Goal: Book appointment/travel/reservation

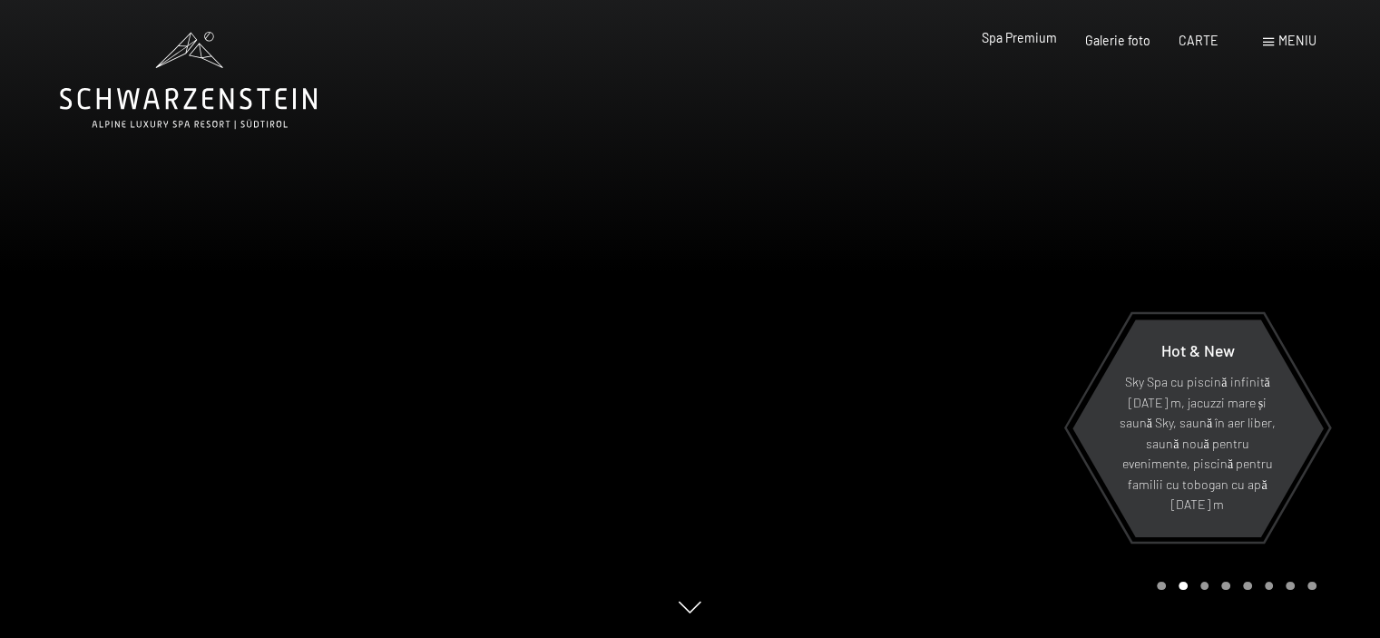
click at [1026, 43] on font "Spa Premium" at bounding box center [1019, 37] width 75 height 15
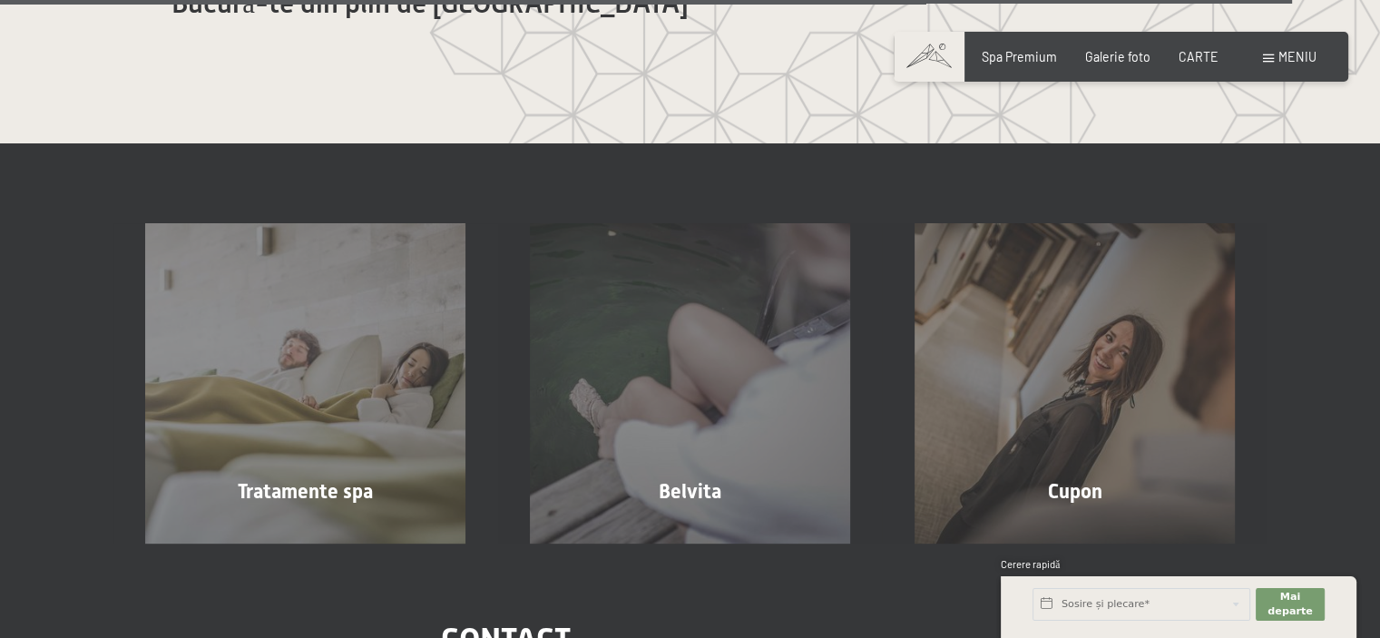
scroll to position [9277, 0]
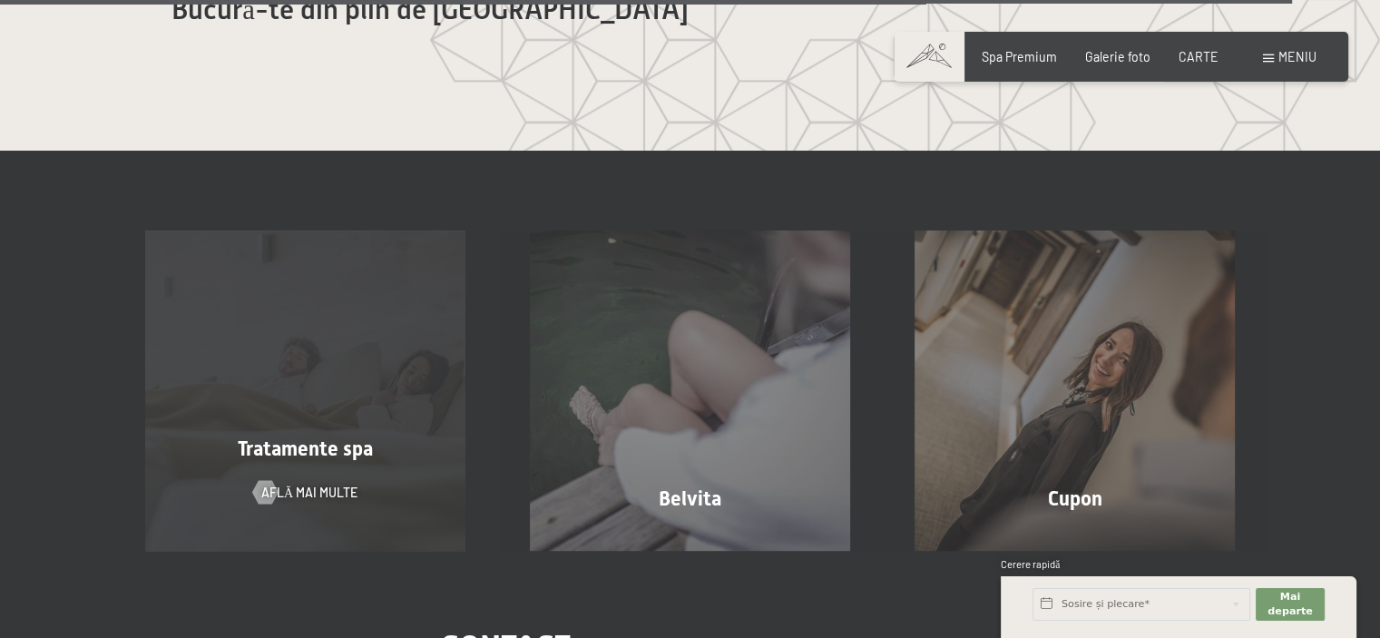
click at [372, 347] on div "Tratamente spa Află mai multe" at bounding box center [305, 390] width 385 height 320
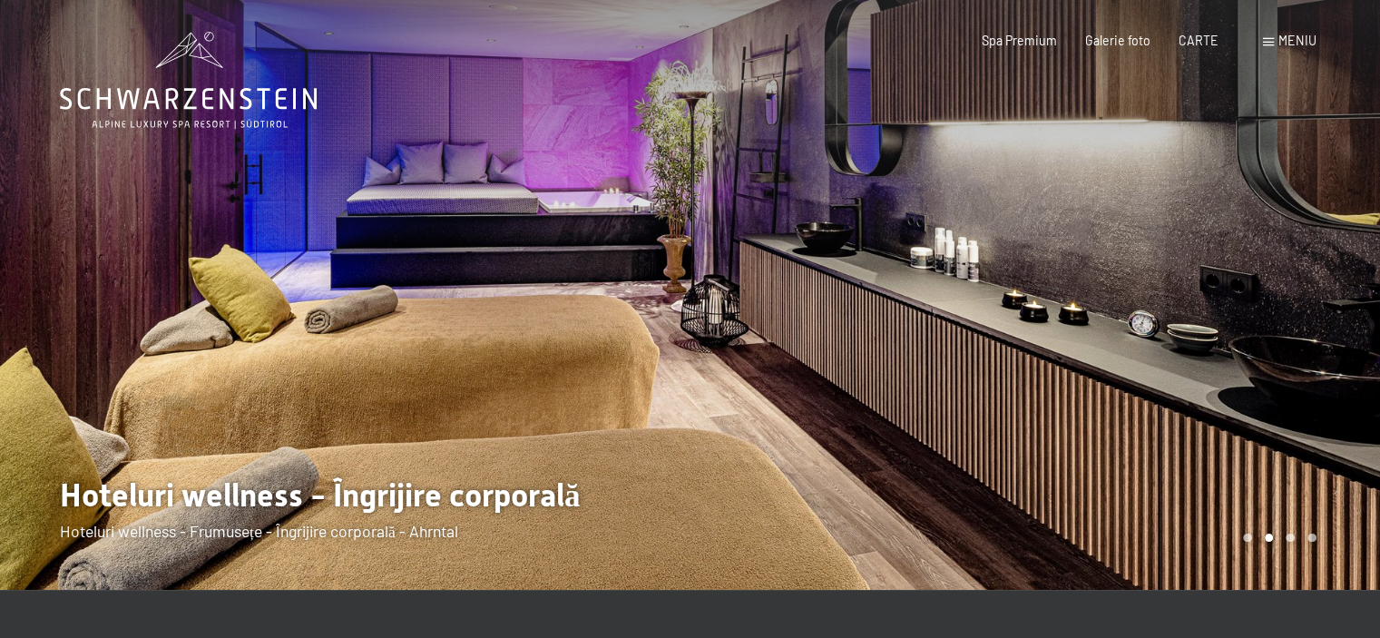
click at [1269, 44] on span at bounding box center [1268, 42] width 11 height 8
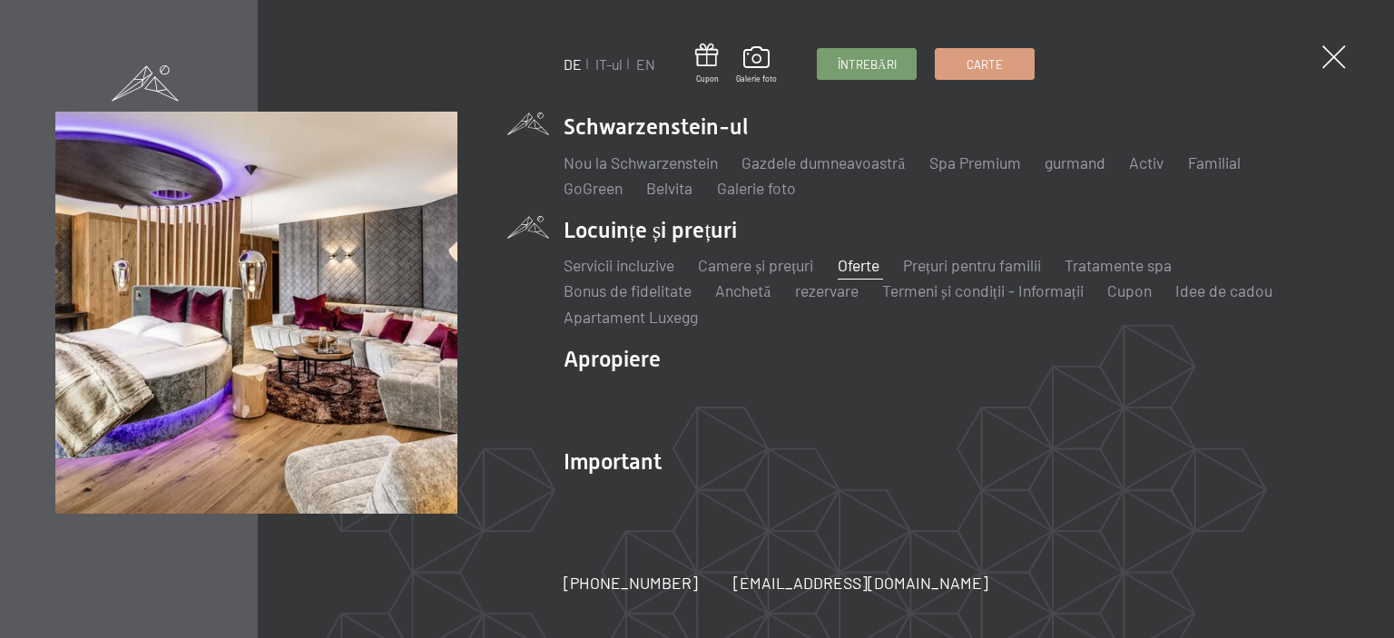
click at [863, 267] on font "Oferte" at bounding box center [859, 265] width 42 height 20
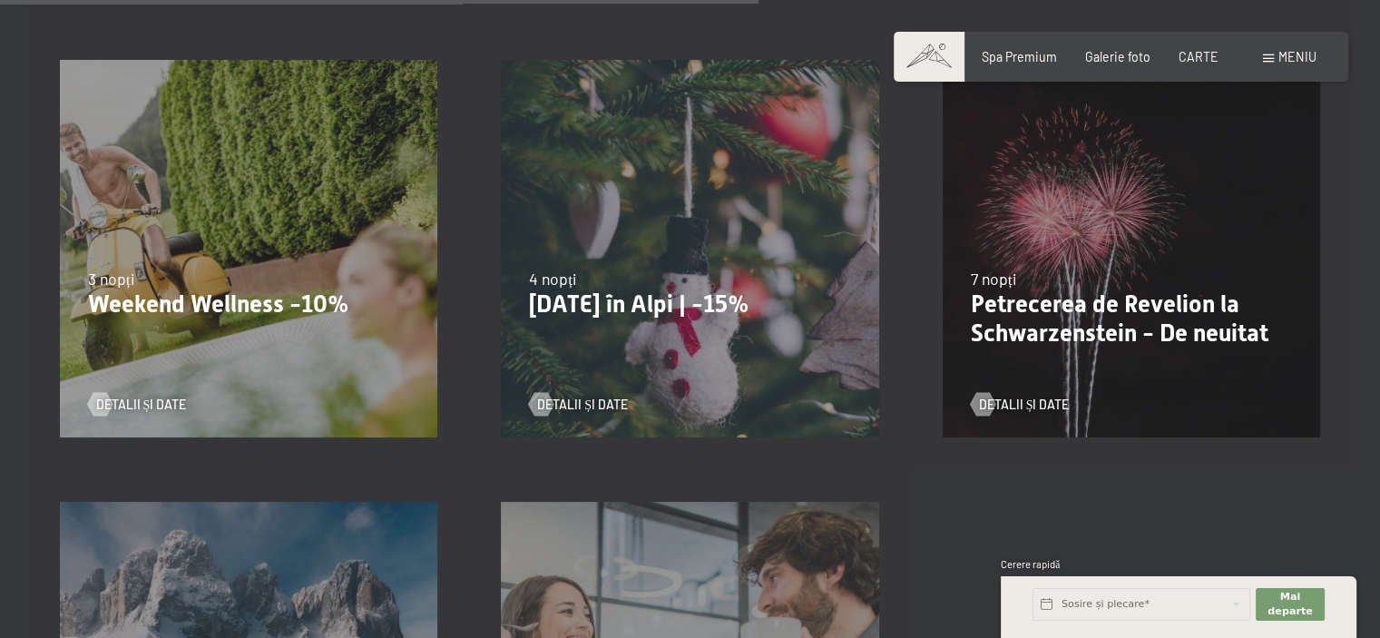
scroll to position [1724, 0]
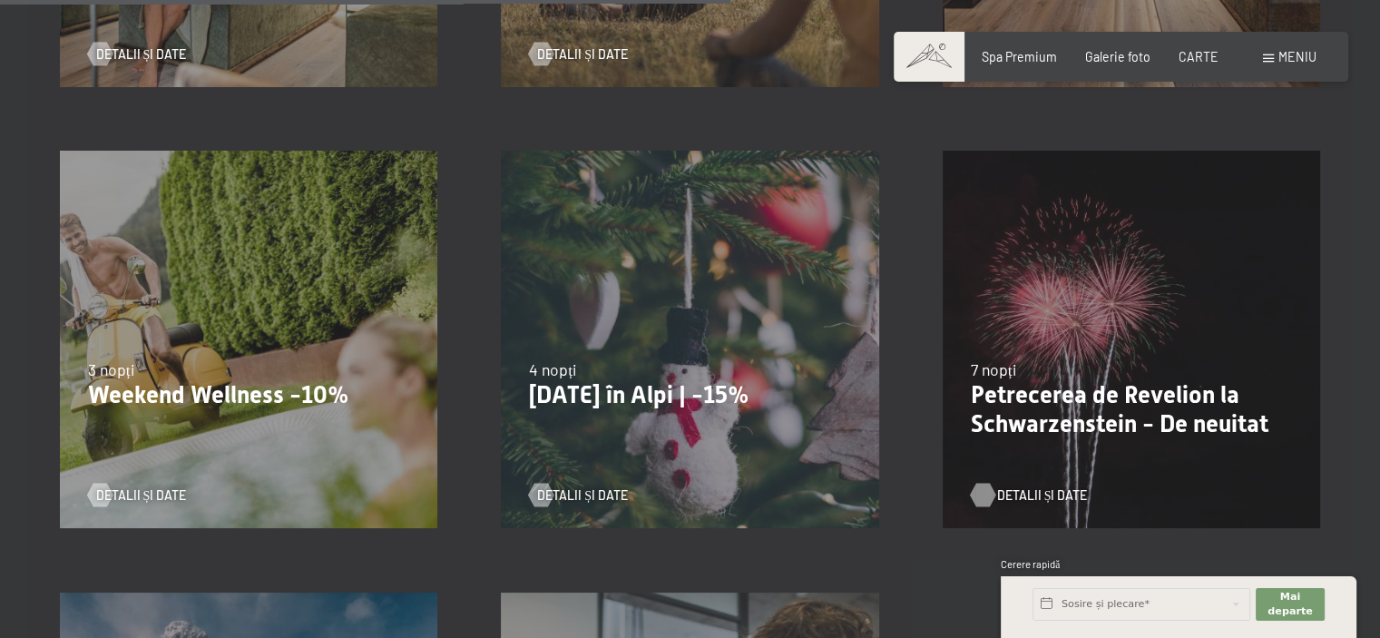
click at [1009, 498] on font "Detalii și date" at bounding box center [1042, 494] width 91 height 15
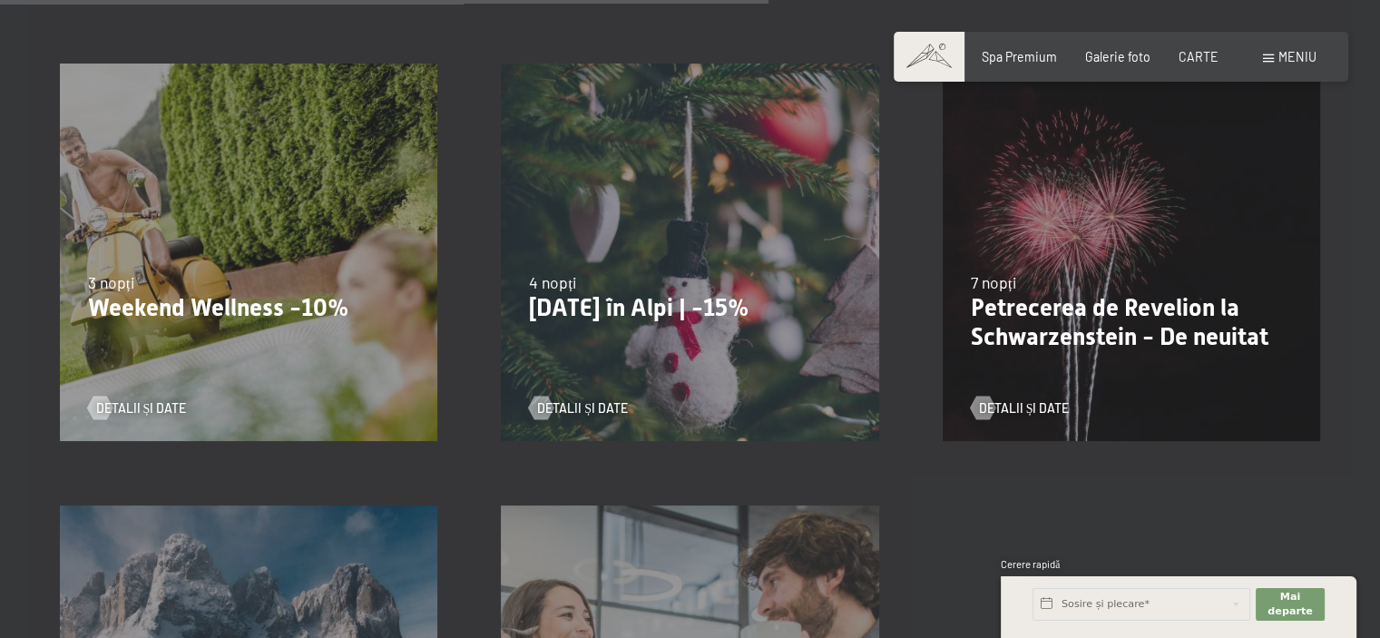
scroll to position [1815, 0]
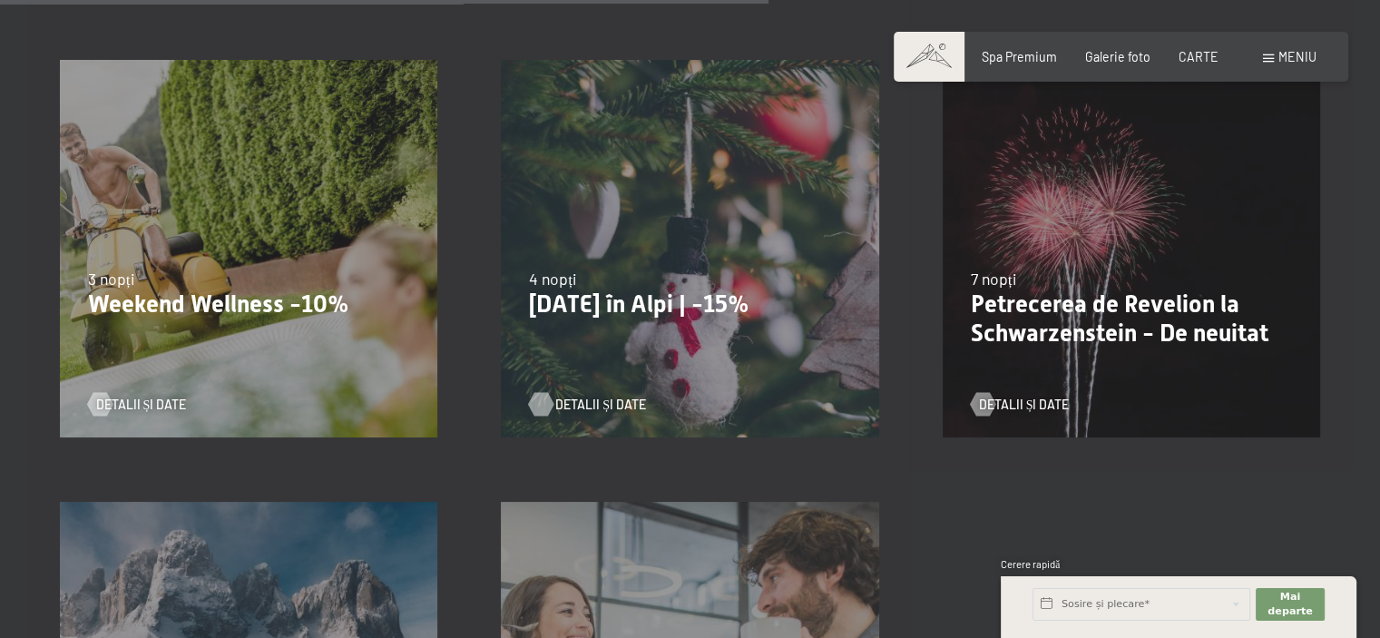
click at [598, 405] on font "Detalii și date" at bounding box center [600, 404] width 91 height 15
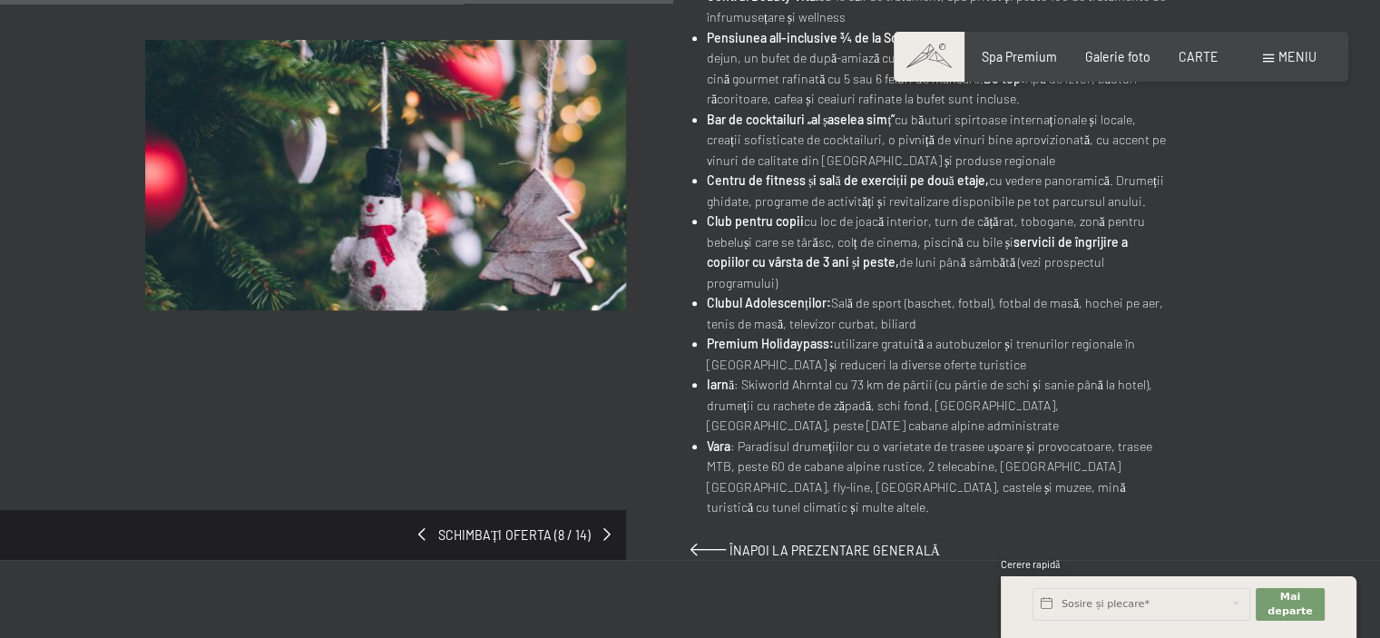
scroll to position [998, 0]
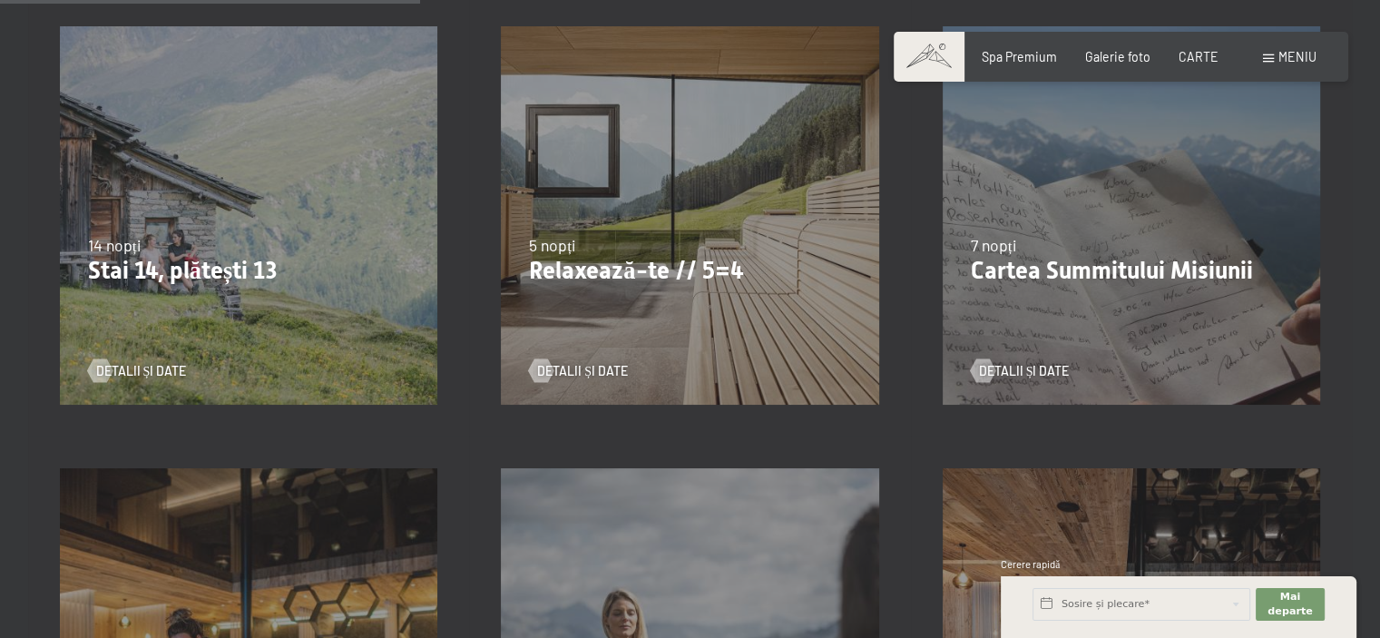
scroll to position [998, 0]
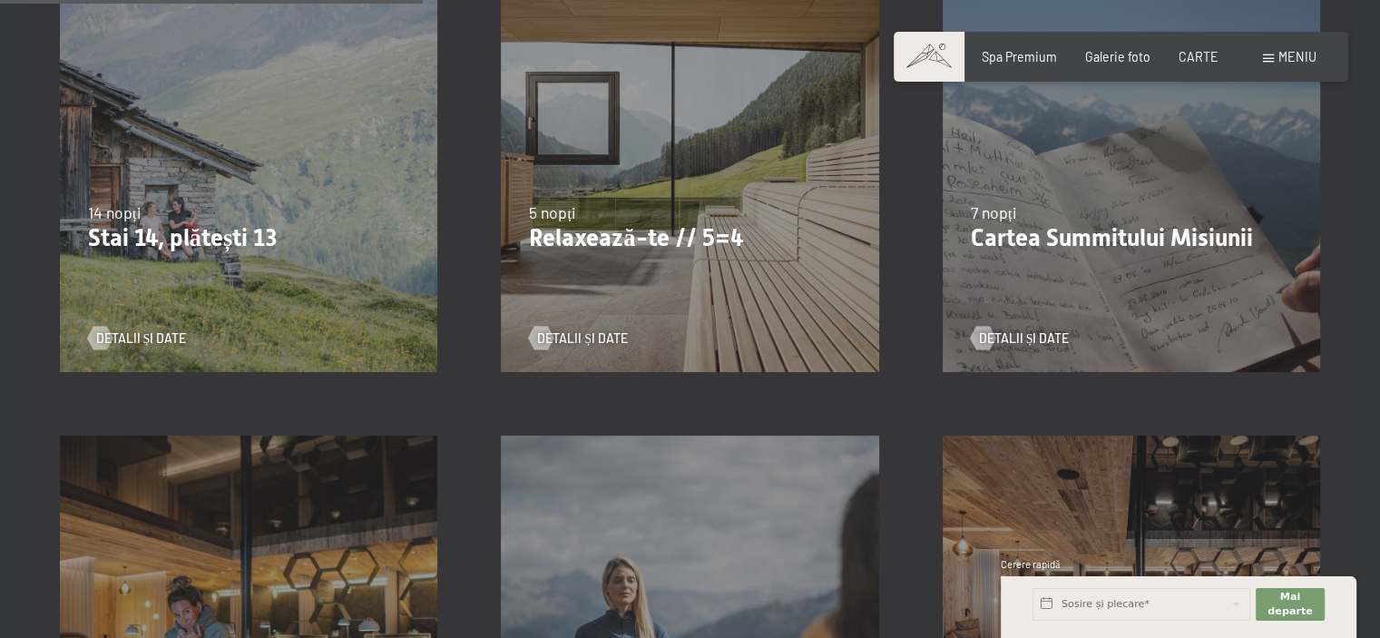
click at [323, 252] on p "Stai 14, plătești 13" at bounding box center [248, 238] width 321 height 29
click at [152, 341] on font "Detalii și date" at bounding box center [159, 337] width 91 height 15
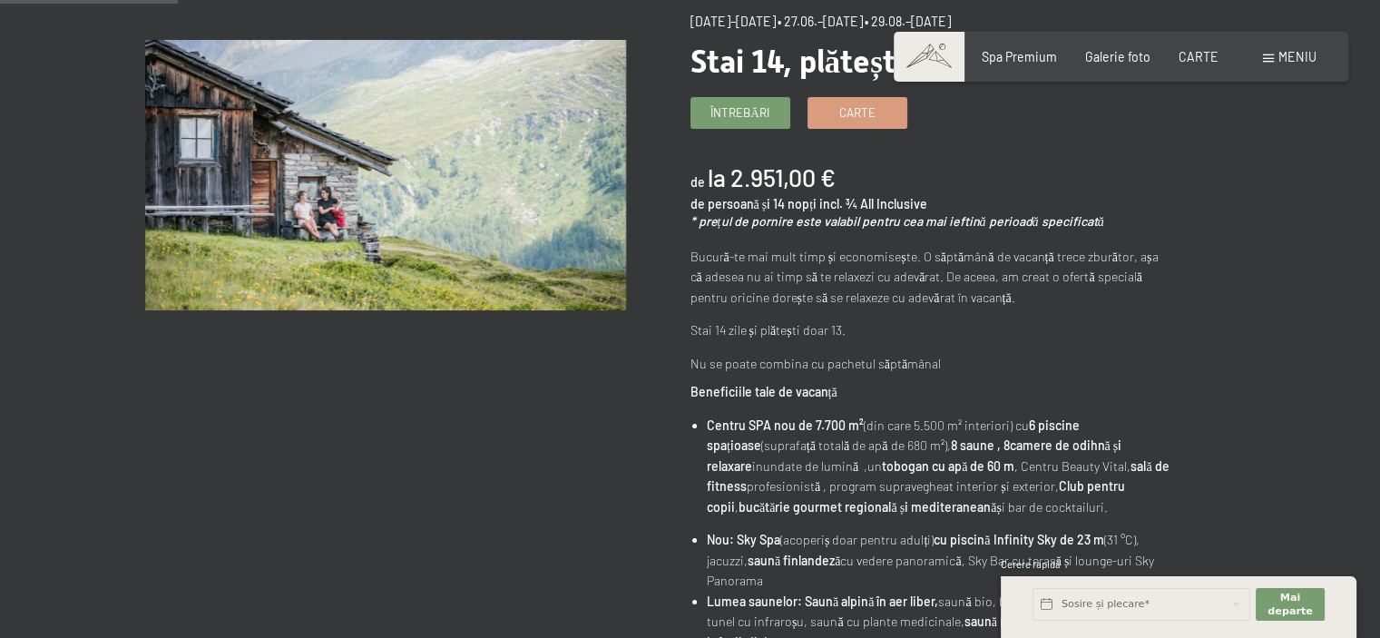
scroll to position [272, 0]
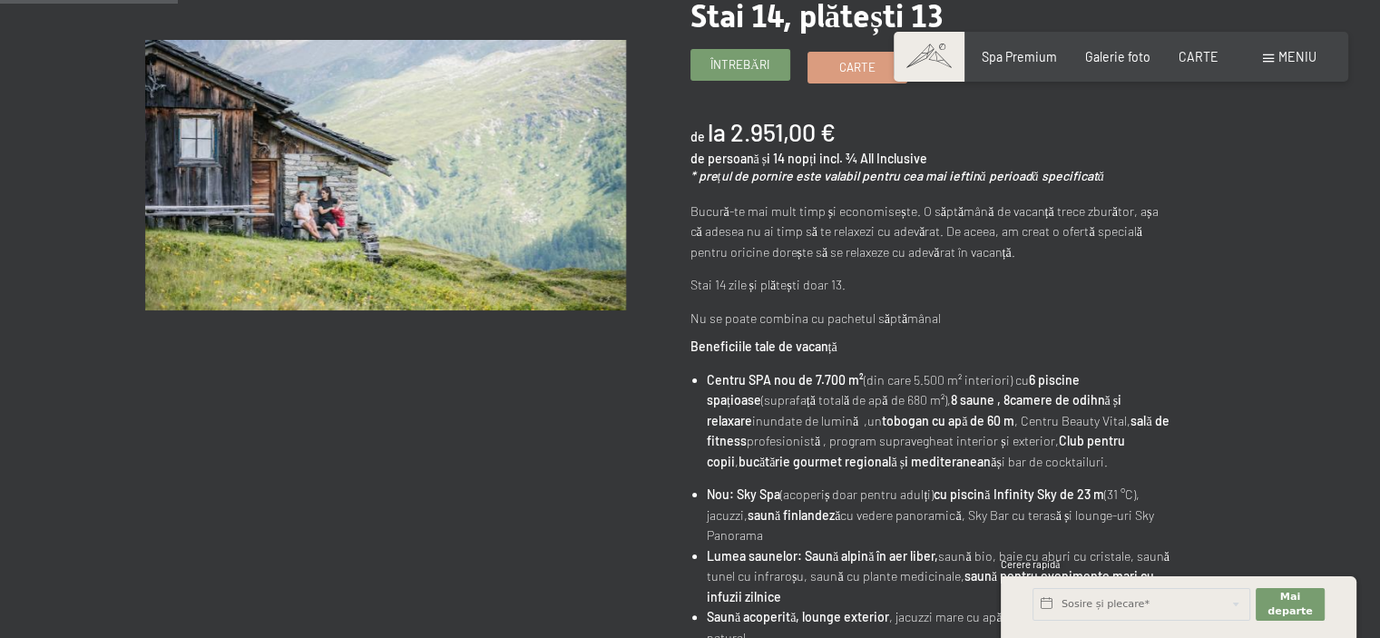
click at [750, 74] on link "Întrebări" at bounding box center [740, 65] width 98 height 30
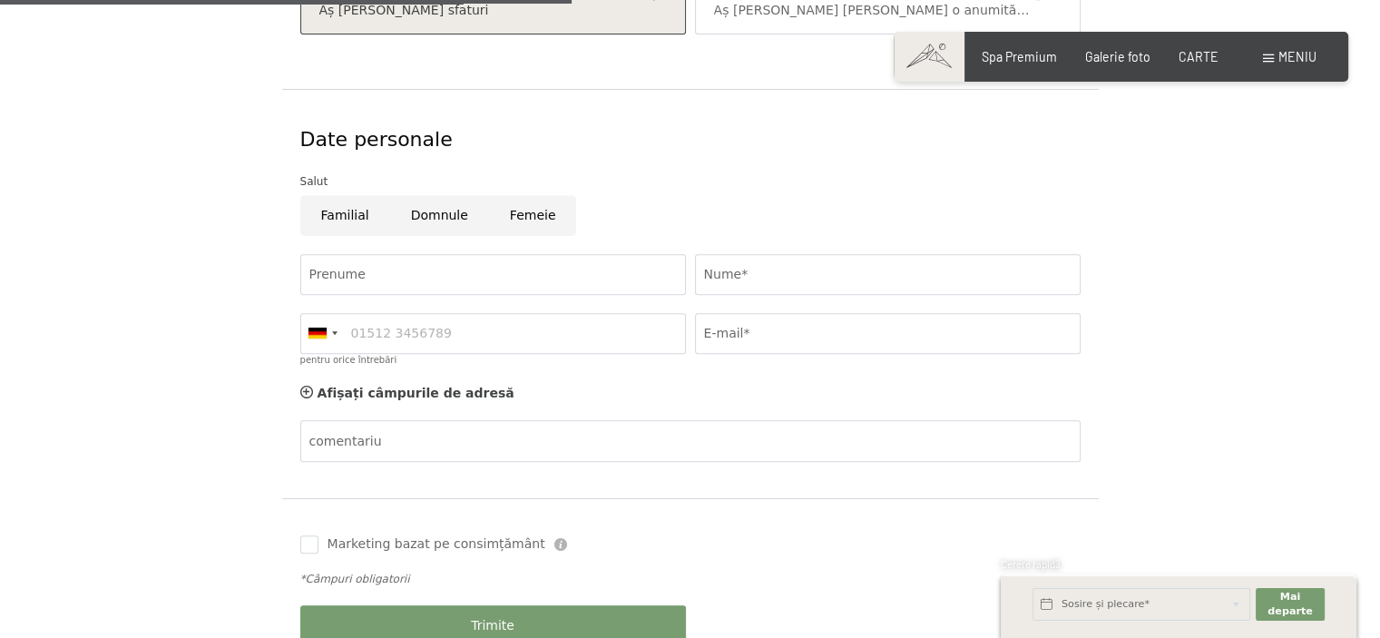
scroll to position [726, 0]
click at [557, 263] on input "Prenume" at bounding box center [493, 274] width 386 height 41
click at [712, 145] on div "Date personale" at bounding box center [690, 140] width 780 height 28
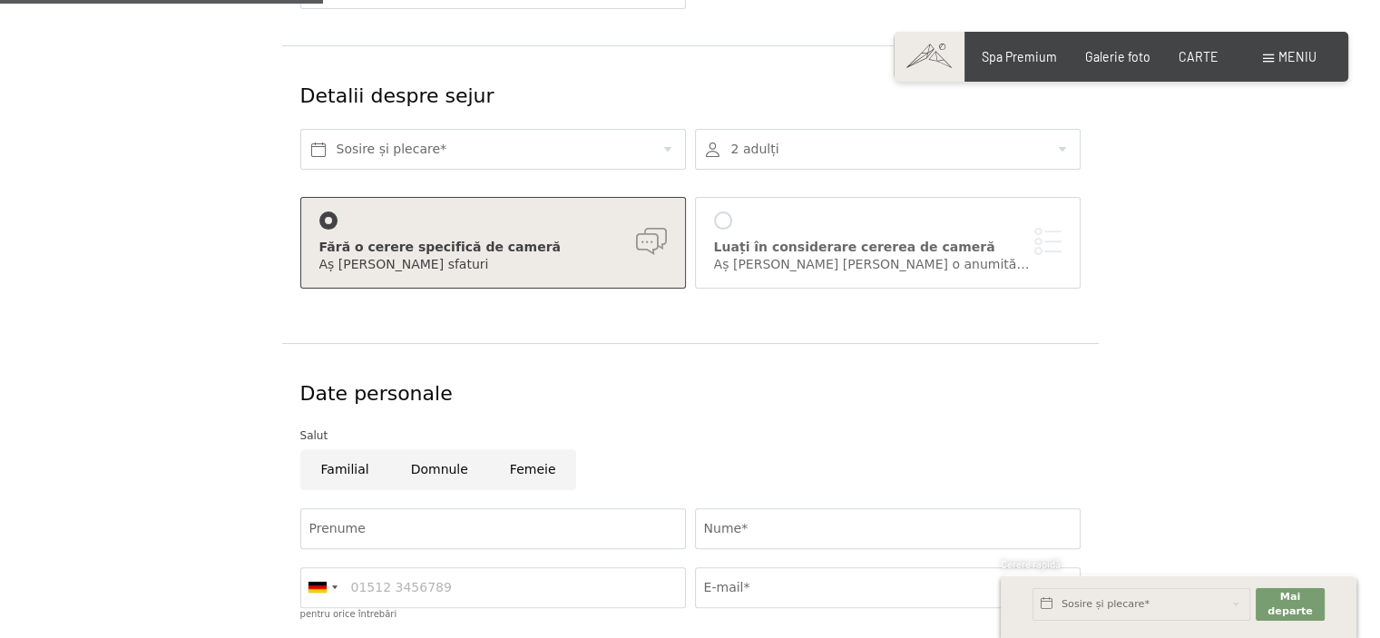
scroll to position [454, 0]
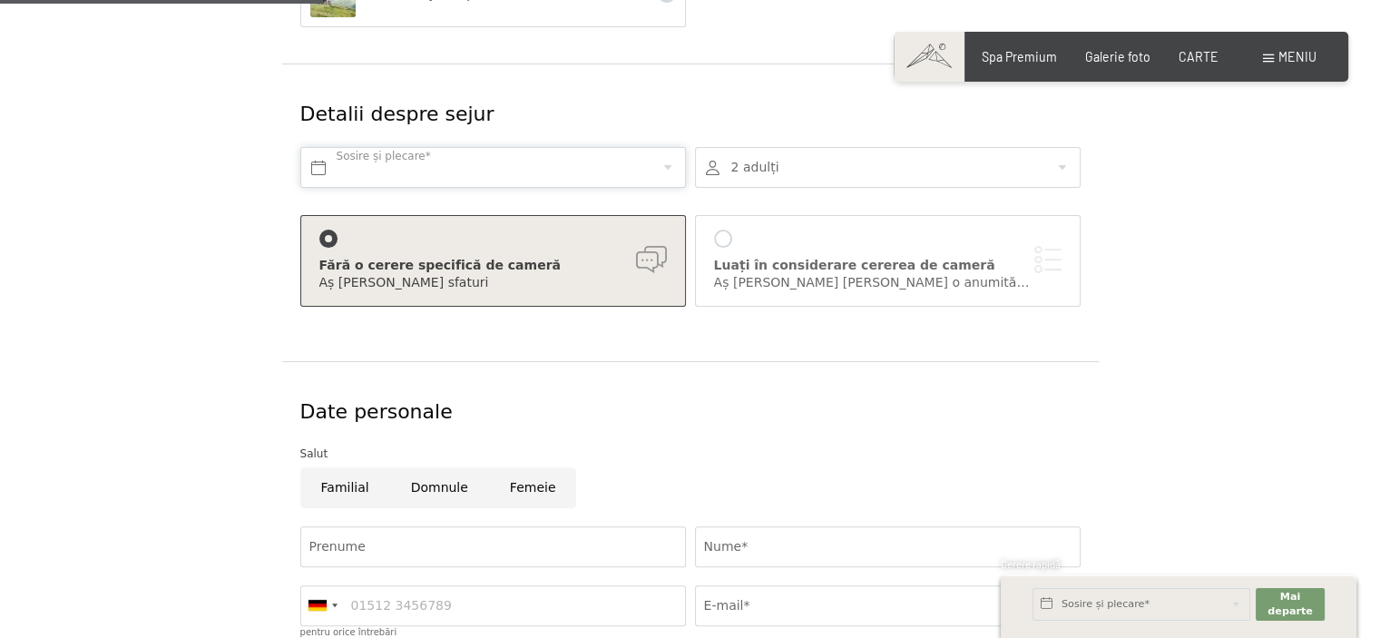
click at [401, 162] on input "text" at bounding box center [493, 167] width 386 height 41
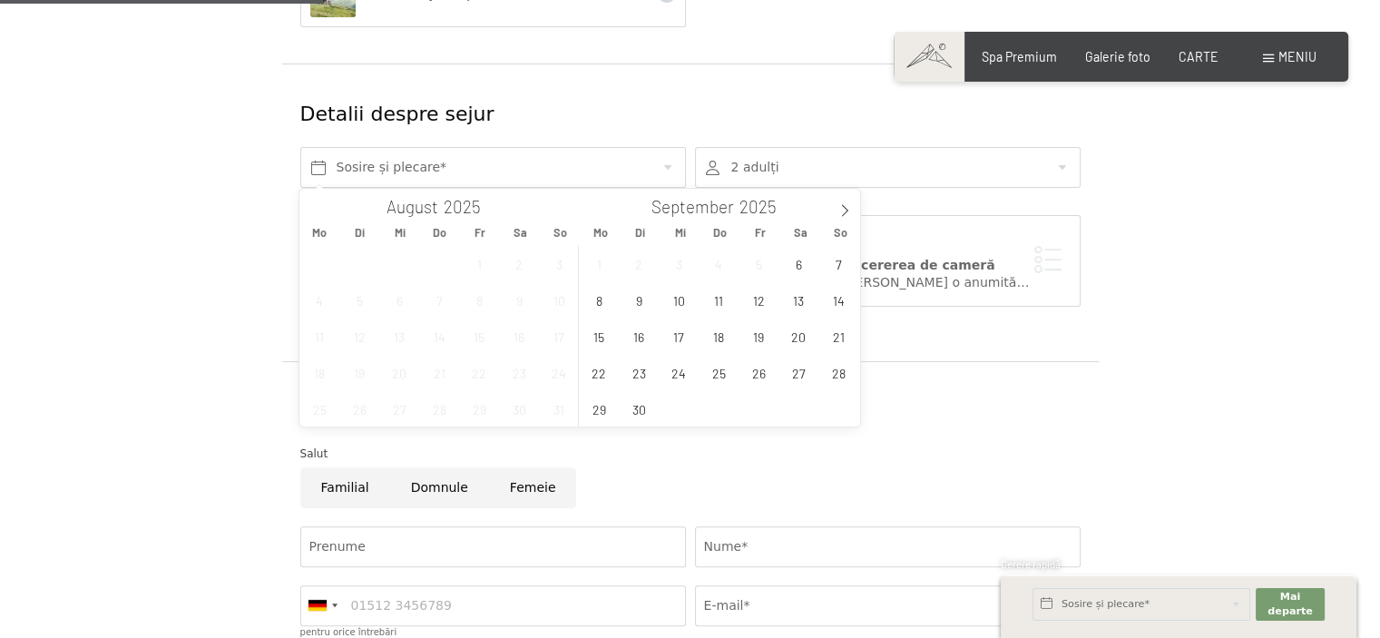
click at [603, 361] on div "Ofertă selectată Stai 14, plătești 13" at bounding box center [690, 565] width 817 height 409
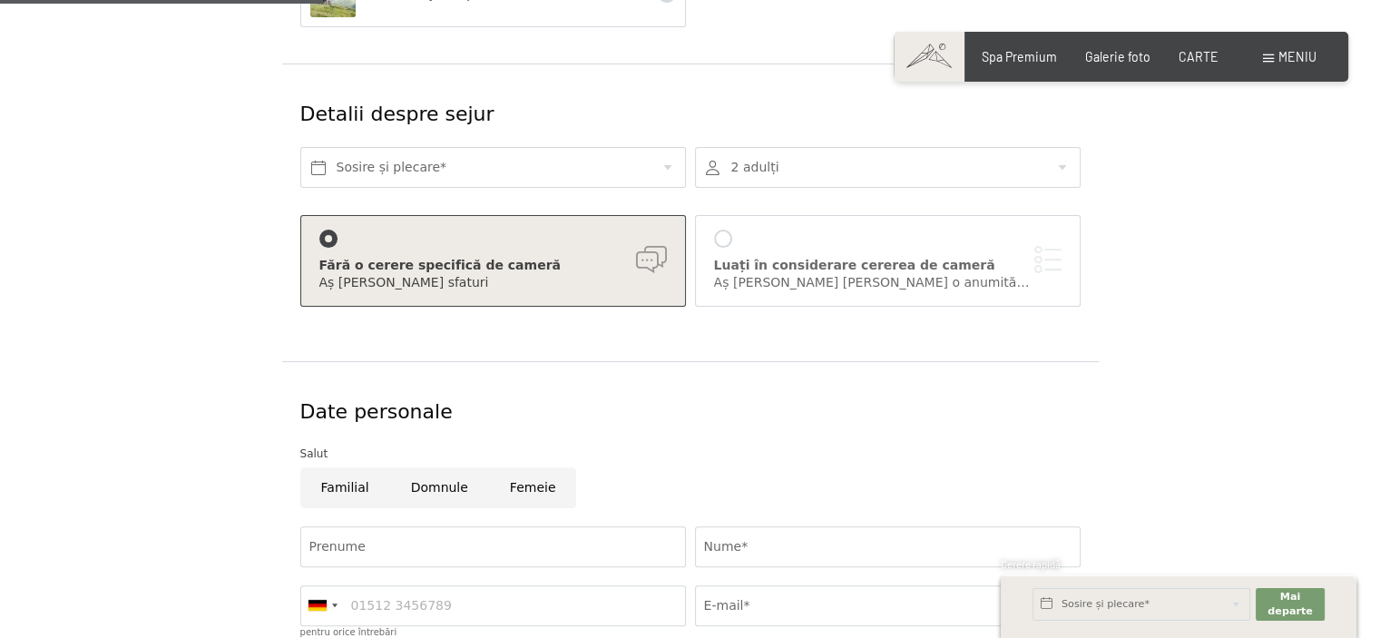
click at [1275, 49] on div "meniu" at bounding box center [1290, 57] width 54 height 18
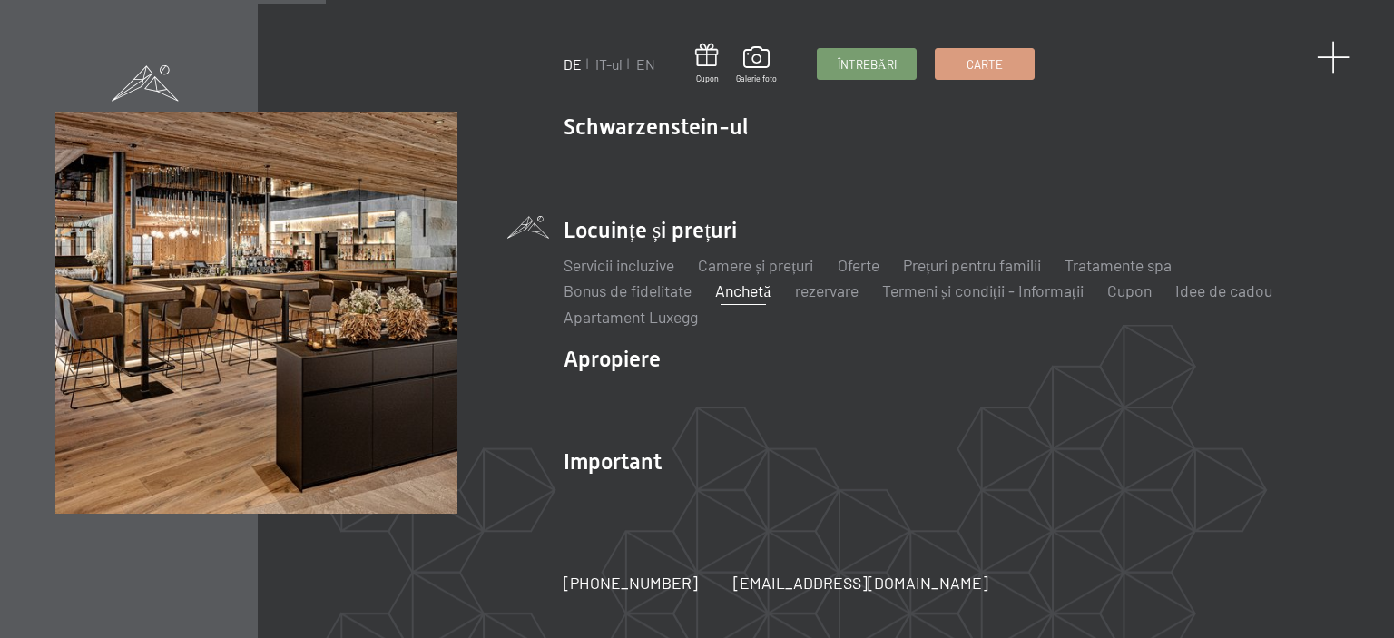
click at [1329, 66] on span at bounding box center [1334, 58] width 34 height 34
